Goal: Task Accomplishment & Management: Manage account settings

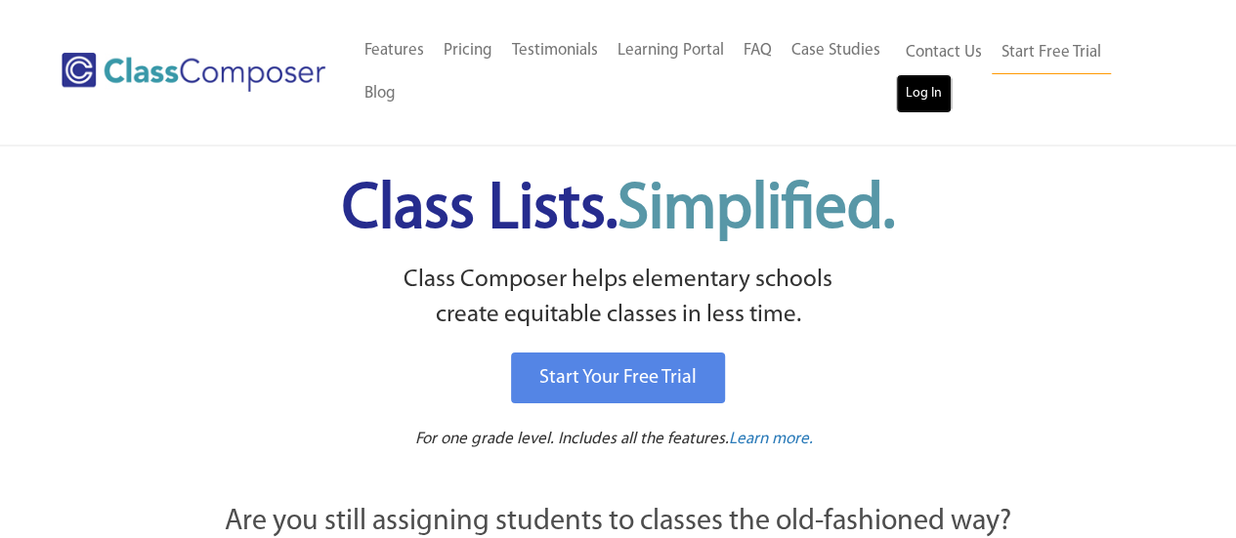
click at [930, 89] on link "Log In" at bounding box center [924, 93] width 56 height 39
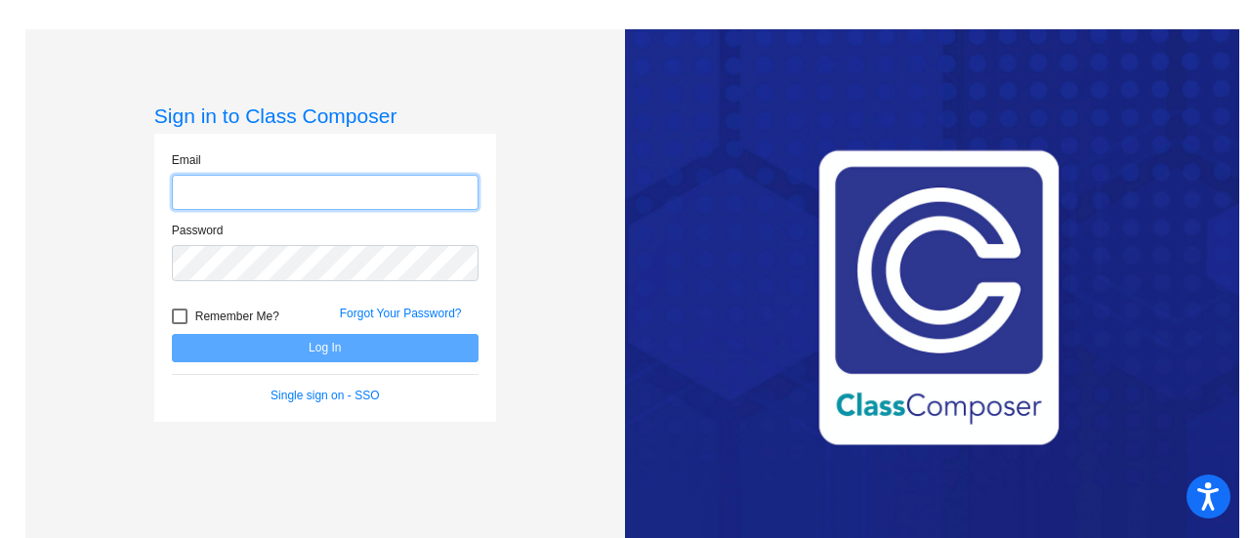
type input "becky.page@lcps.org"
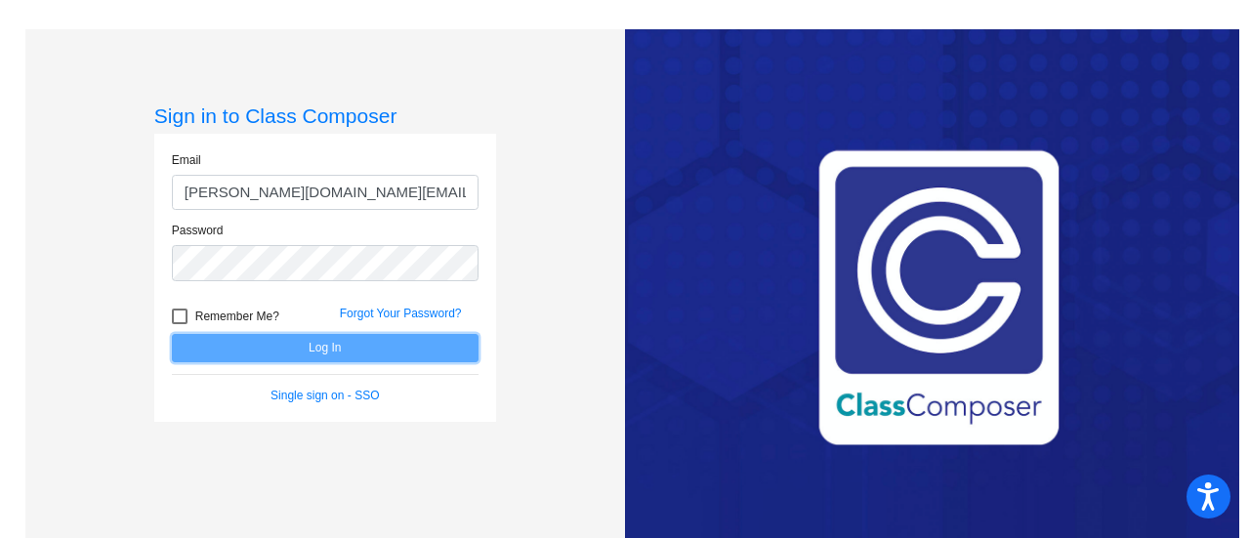
click at [346, 351] on button "Log In" at bounding box center [325, 348] width 307 height 28
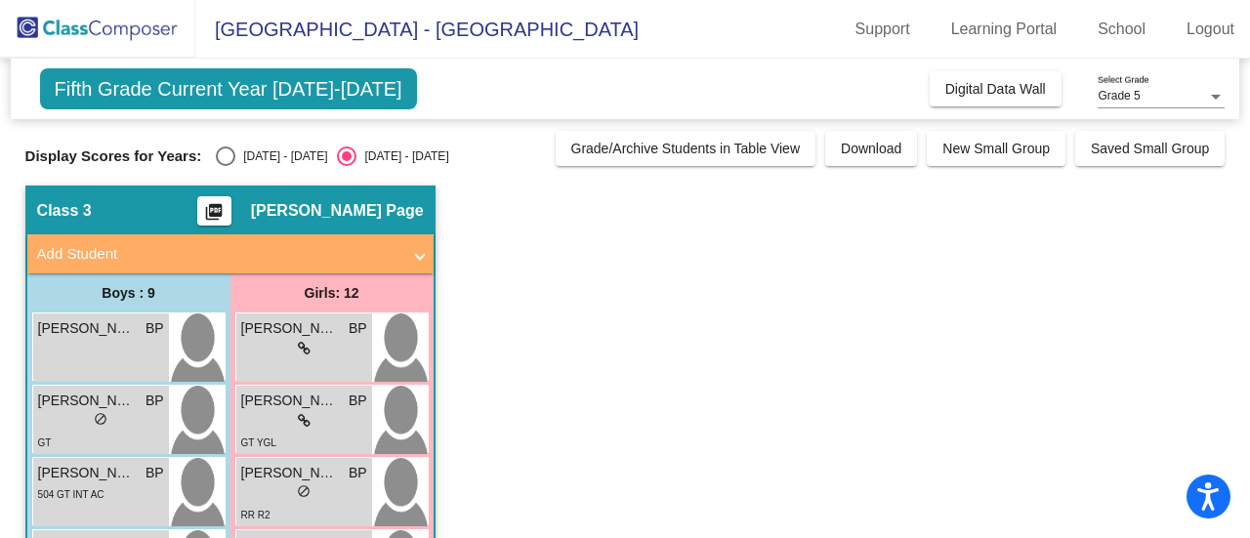
click at [343, 93] on span "Fifth Grade Current Year 2024-2025" at bounding box center [228, 88] width 377 height 41
click at [1170, 95] on div "Grade 5" at bounding box center [1152, 97] width 109 height 14
click at [1170, 95] on span "Grade 5" at bounding box center [1161, 96] width 127 height 35
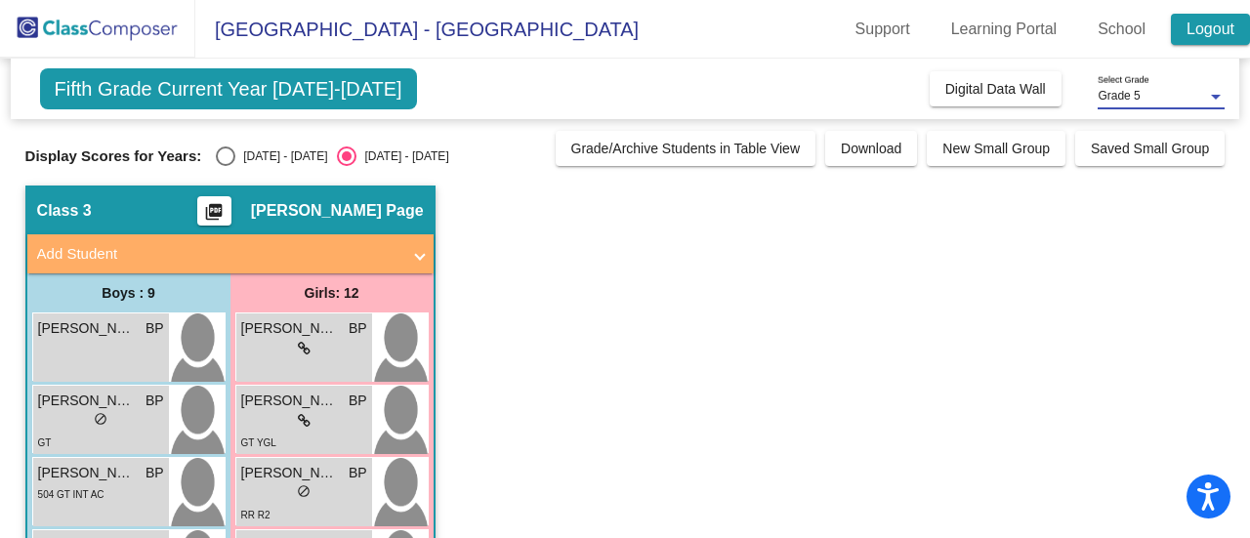
click at [1211, 31] on link "Logout" at bounding box center [1210, 29] width 79 height 31
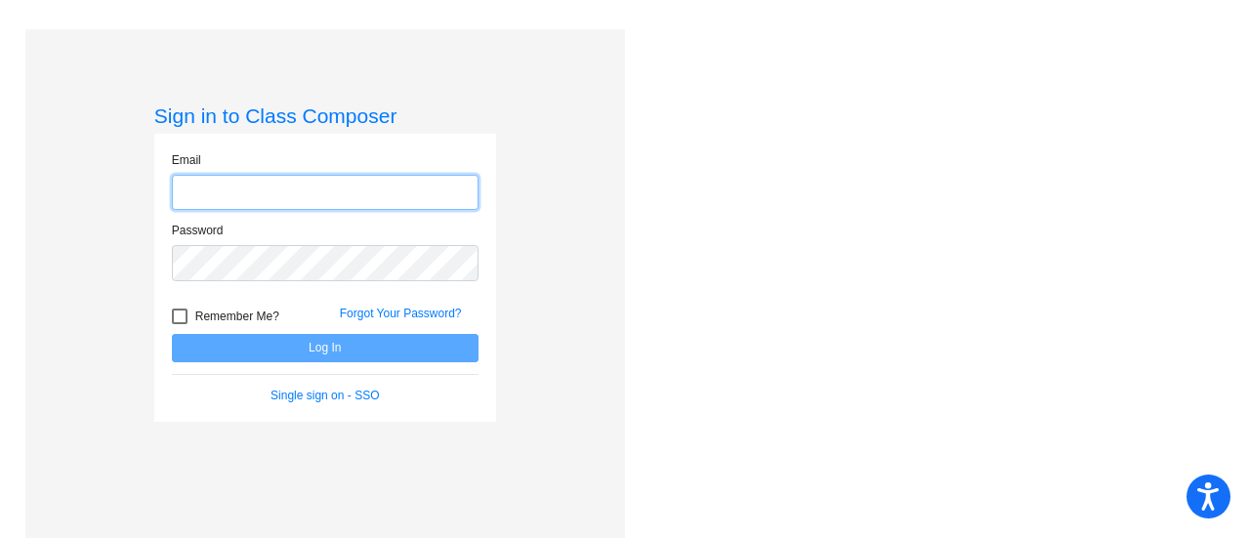
type input "becky.page@lcps.org"
